Goal: Task Accomplishment & Management: Complete application form

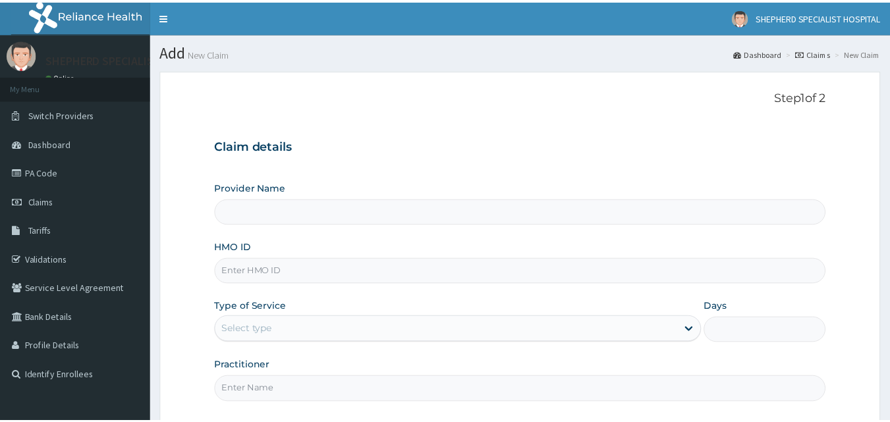
scroll to position [103, 0]
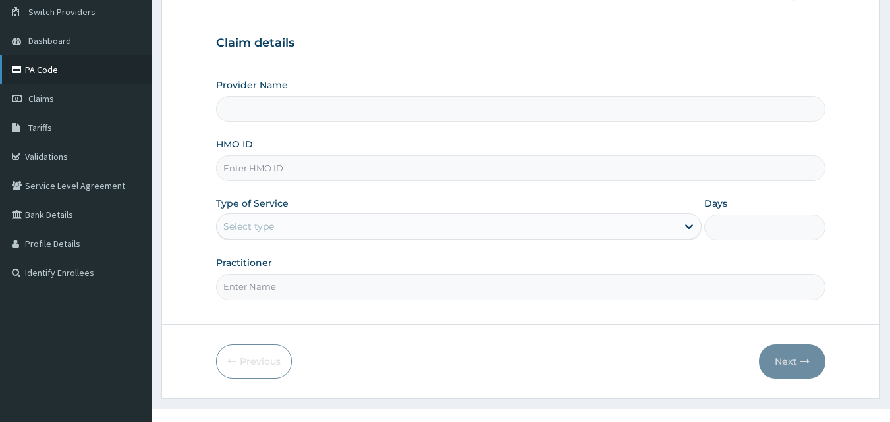
click at [55, 72] on link "PA Code" at bounding box center [76, 69] width 152 height 29
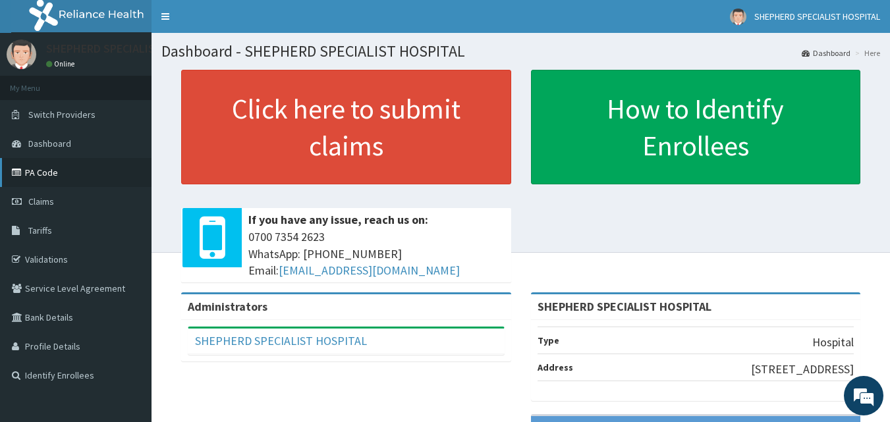
click at [51, 180] on link "PA Code" at bounding box center [76, 172] width 152 height 29
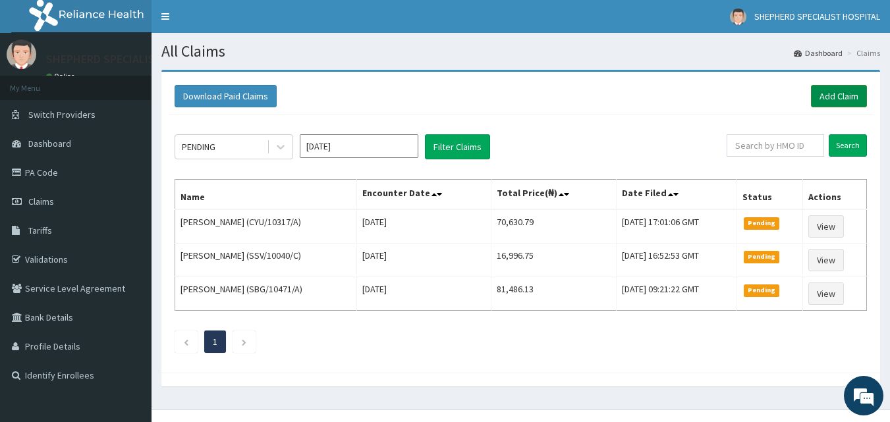
click at [835, 96] on link "Add Claim" at bounding box center [839, 96] width 56 height 22
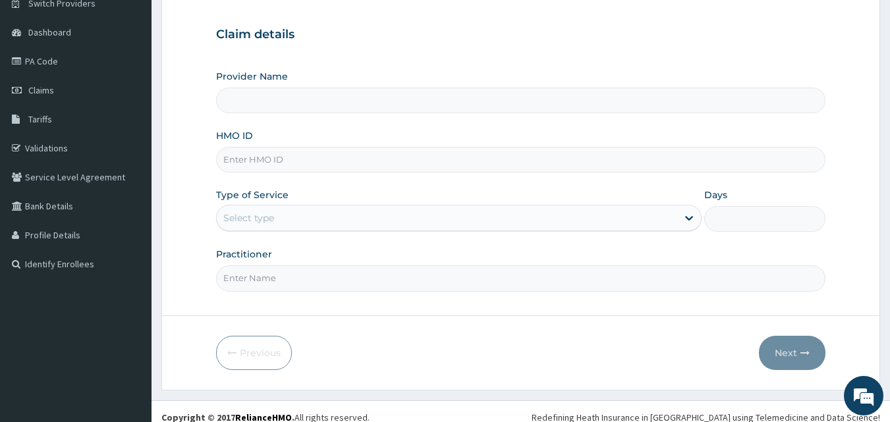
drag, startPoint x: 900, startPoint y: 88, endPoint x: 900, endPoint y: 182, distance: 94.3
click at [890, 182] on html "R EL Toggle navigation [GEOGRAPHIC_DATA] - [EMAIL_ADDRESS][DOMAIN_NAME] Member …" at bounding box center [445, 162] width 890 height 546
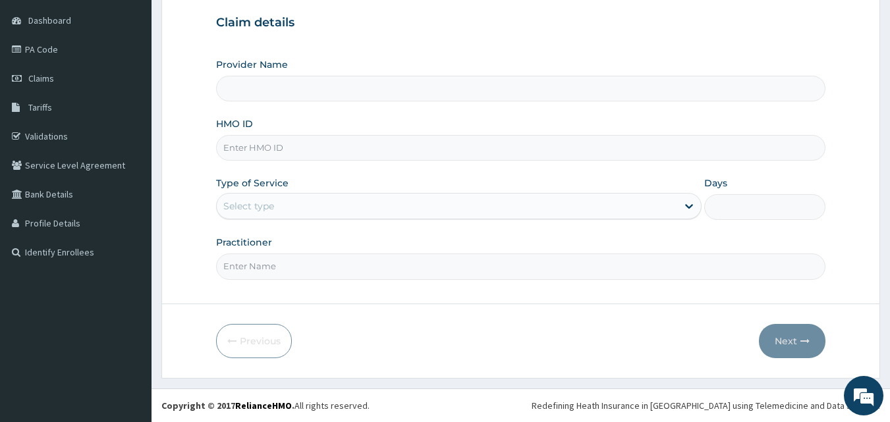
type input "SHEPHERD SPECIALIST HOSPITAL"
click at [284, 148] on input "HMO ID" at bounding box center [521, 148] width 610 height 26
type input "h"
type input "HSO/10040/A"
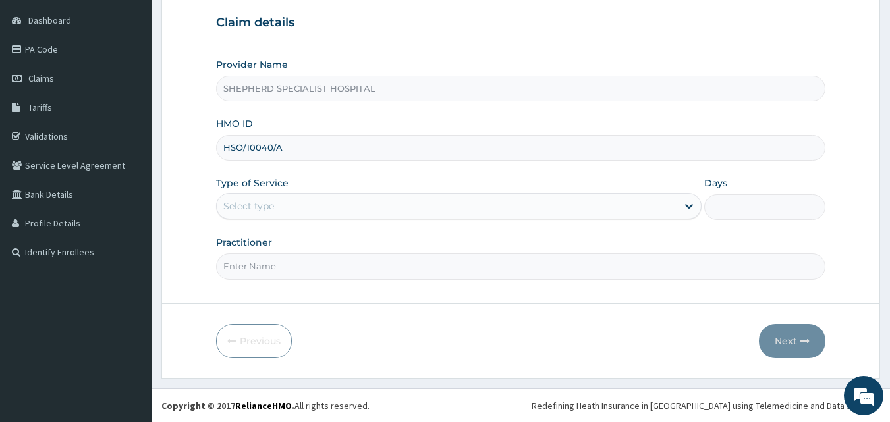
click at [264, 194] on div "Select type" at bounding box center [459, 206] width 486 height 26
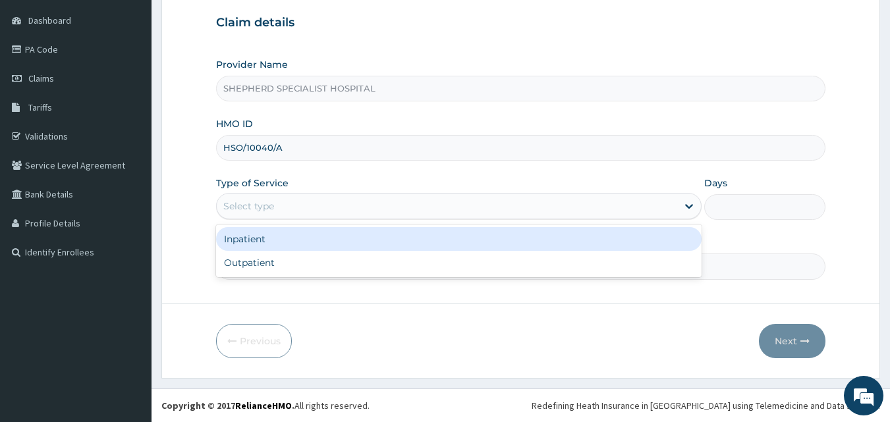
click at [268, 240] on div "Inpatient" at bounding box center [459, 239] width 486 height 24
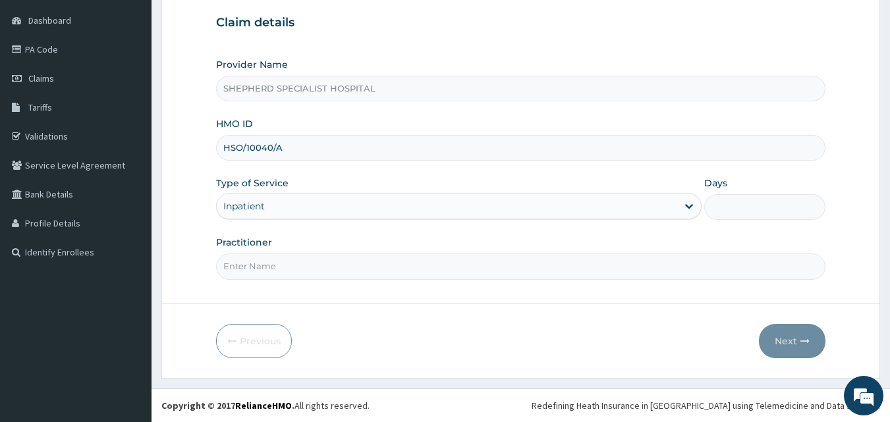
click at [262, 257] on input "Practitioner" at bounding box center [521, 267] width 610 height 26
type input "Prof Iseh"
click at [743, 216] on input "Days" at bounding box center [765, 207] width 121 height 26
type input "2"
click at [801, 349] on button "Next" at bounding box center [792, 341] width 67 height 34
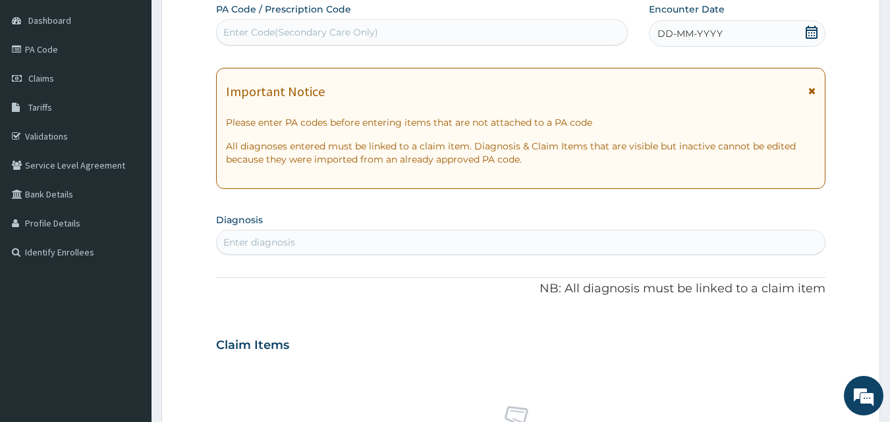
click at [811, 32] on icon at bounding box center [811, 32] width 13 height 13
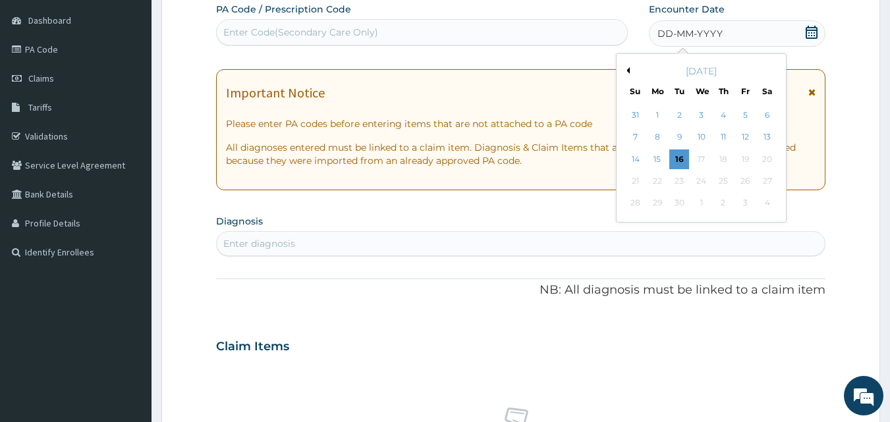
click at [401, 30] on div "Enter Code(Secondary Care Only)" at bounding box center [422, 32] width 411 height 21
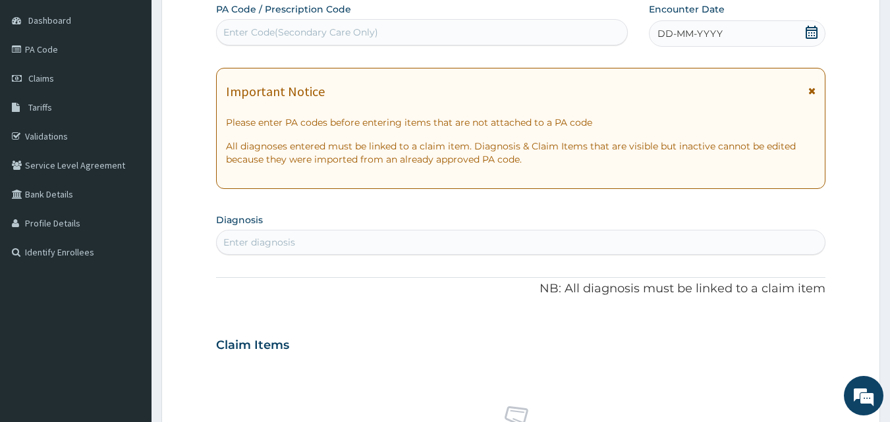
paste input "PA/628902"
type input "PA/628902"
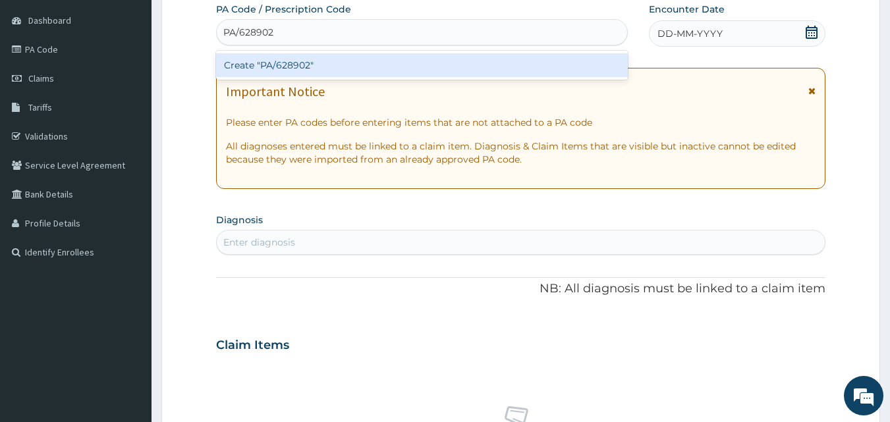
click at [310, 71] on div "Create "PA/628902"" at bounding box center [422, 65] width 413 height 24
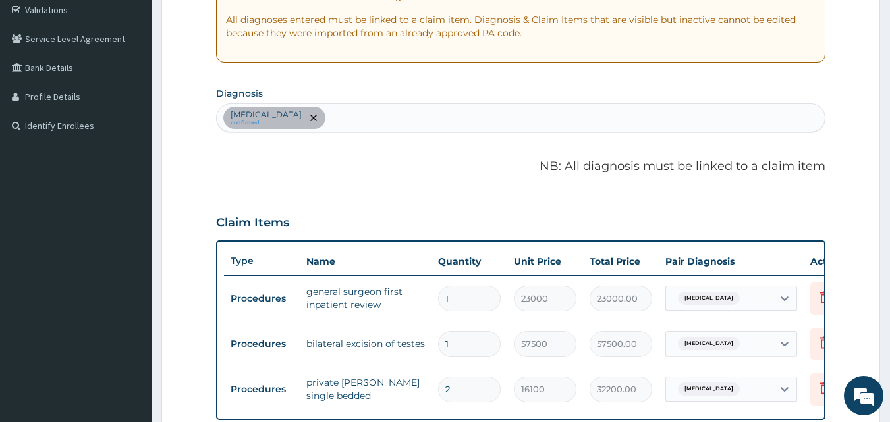
scroll to position [253, 0]
